Goal: Task Accomplishment & Management: Use online tool/utility

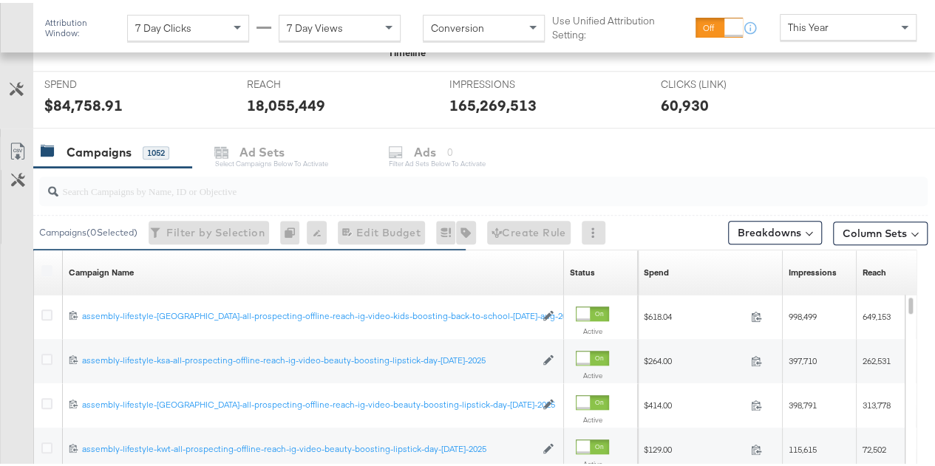
scroll to position [591, 0]
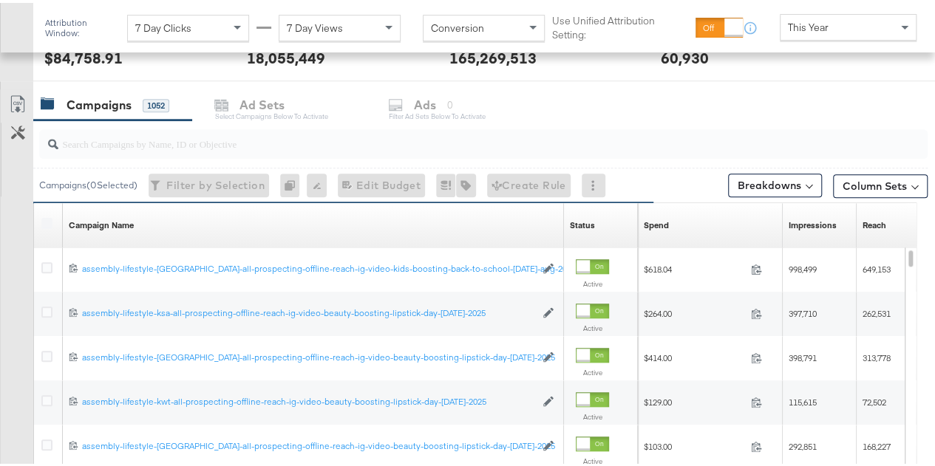
click at [197, 137] on input "search" at bounding box center [454, 134] width 792 height 29
paste input "video-kids-dark-ads-back-to-school-[DATE]-aug-2025"
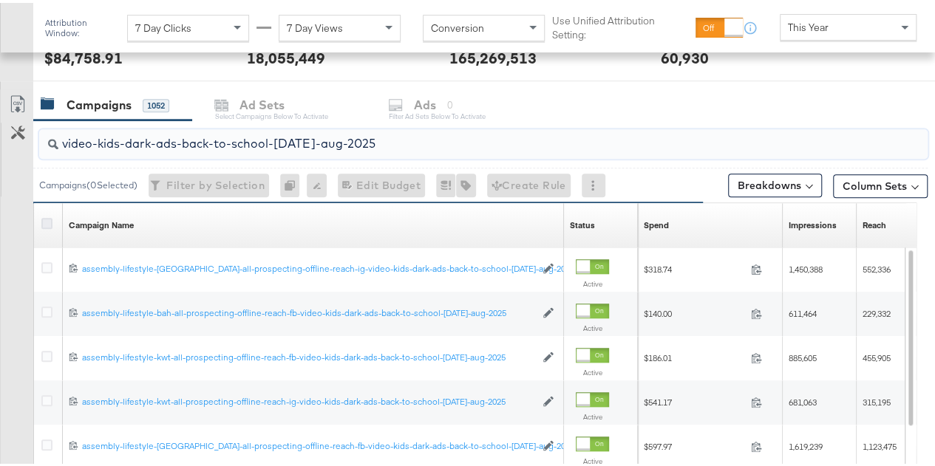
type input "video-kids-dark-ads-back-to-school-[DATE]-aug-2025"
click at [47, 220] on icon at bounding box center [46, 220] width 11 height 11
click at [0, 0] on input "checkbox" at bounding box center [0, 0] width 0 height 0
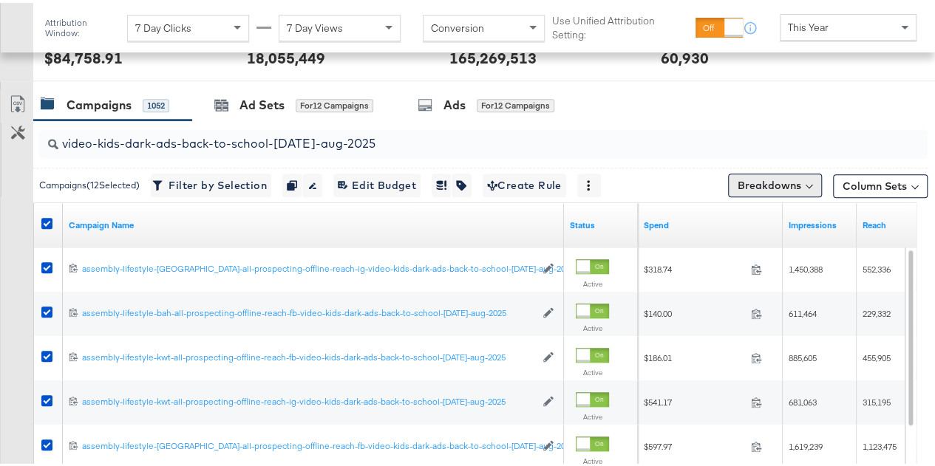
click at [780, 180] on button "Breakdowns" at bounding box center [775, 183] width 94 height 24
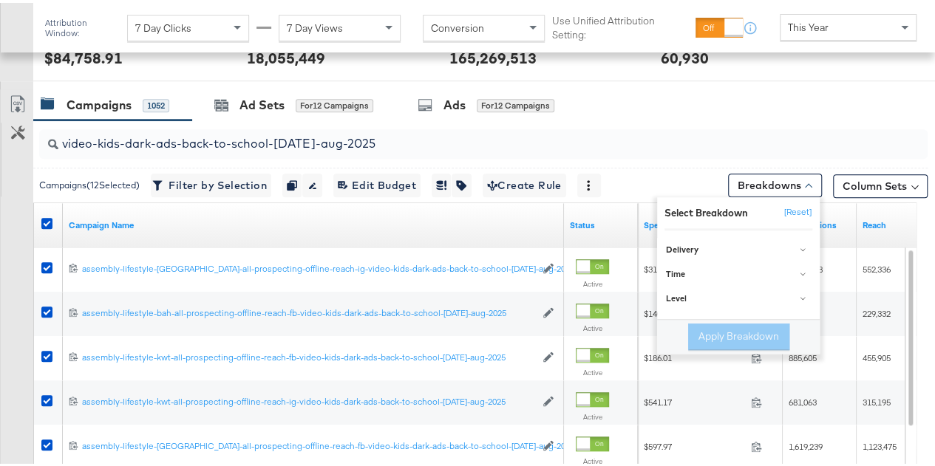
click at [869, 193] on button "Column Sets" at bounding box center [880, 183] width 95 height 24
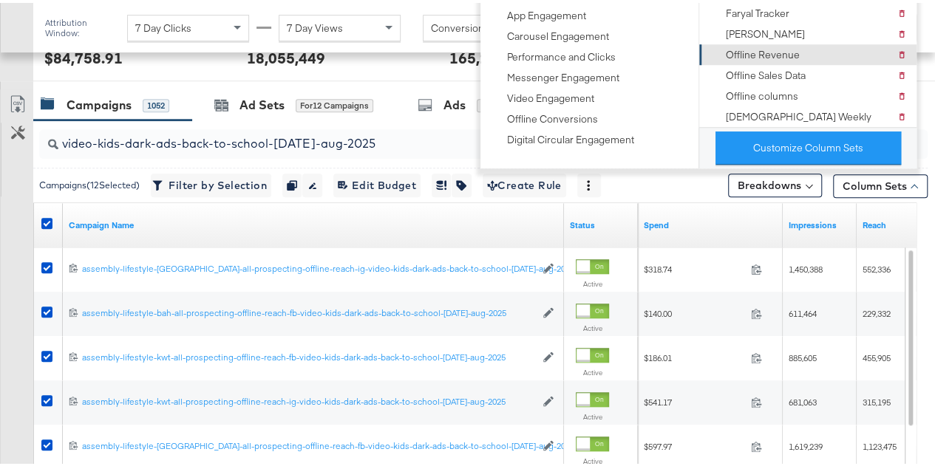
scroll to position [517, 0]
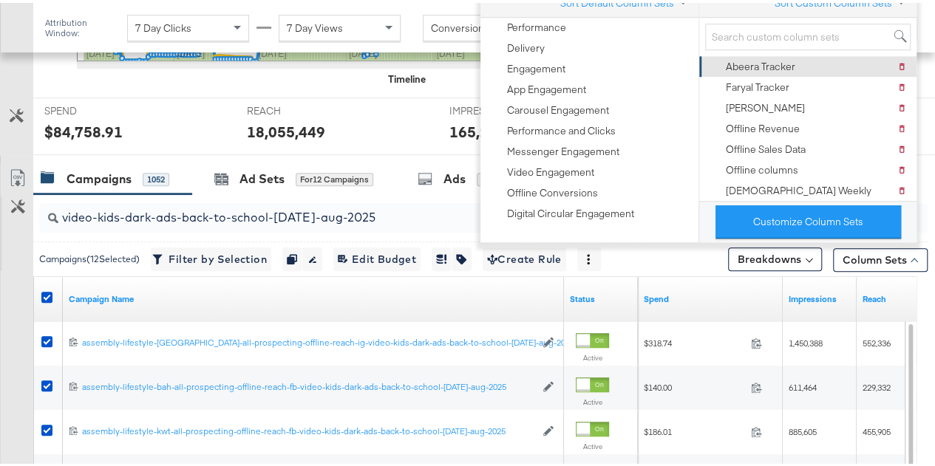
click at [795, 62] on div "Abeera Tracker [PERSON_NAME] Tracker" at bounding box center [806, 63] width 199 height 21
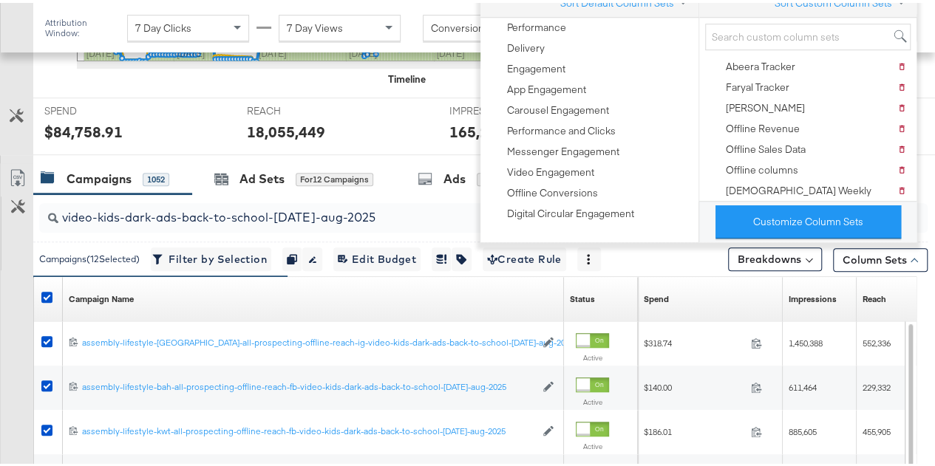
click at [0, 322] on div "Customize KPIs Export as CSV" at bounding box center [16, 422] width 33 height 525
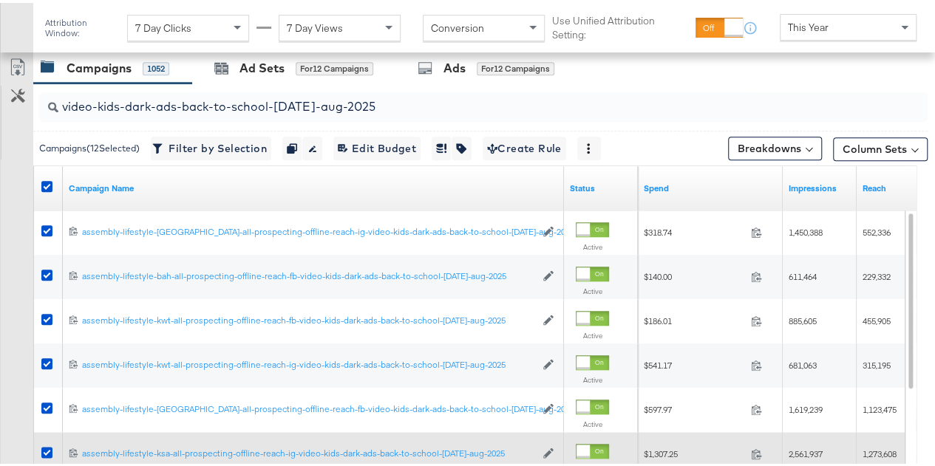
scroll to position [608, 0]
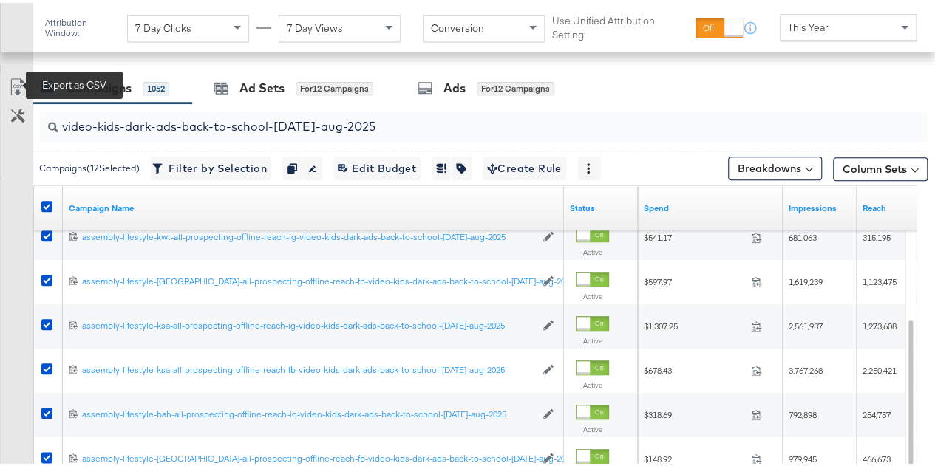
click at [16, 77] on icon at bounding box center [18, 84] width 18 height 18
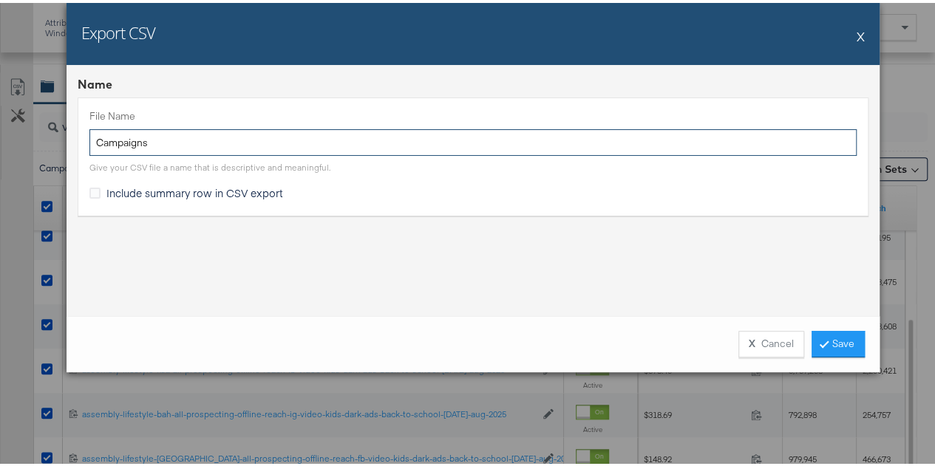
click at [154, 138] on input "Campaigns" at bounding box center [472, 139] width 767 height 27
paste input "video-kids-dark-ads-back-to-school-[DATE]-aug-2025"
type input "video-kids-dark-ads-back-to-school-[DATE]-aug-2025"
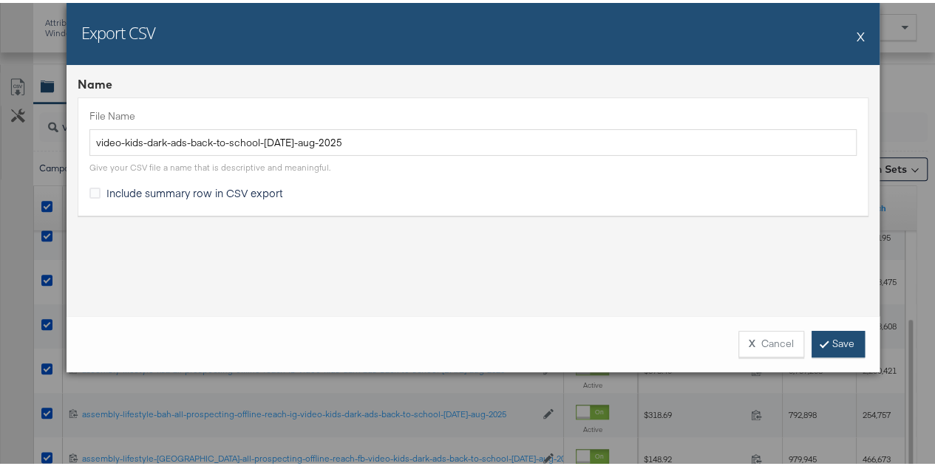
click at [835, 332] on link "Save" at bounding box center [838, 341] width 53 height 27
